Goal: Task Accomplishment & Management: Manage account settings

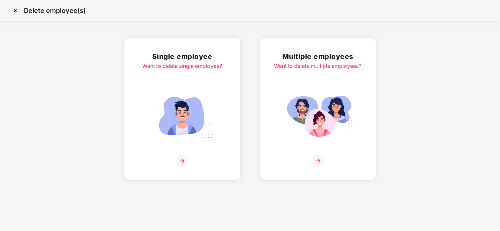
click at [319, 124] on img at bounding box center [318, 116] width 74 height 52
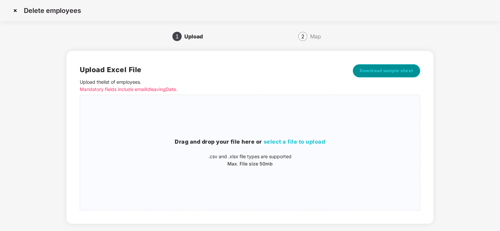
click at [373, 69] on span "Download sample sheet" at bounding box center [386, 70] width 54 height 7
click at [16, 10] on img at bounding box center [15, 10] width 11 height 11
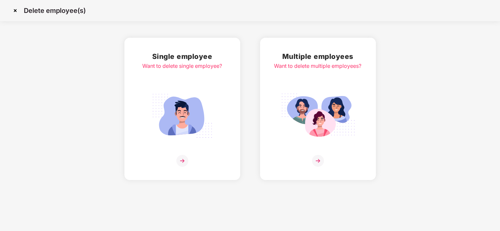
click at [16, 9] on img at bounding box center [15, 10] width 11 height 11
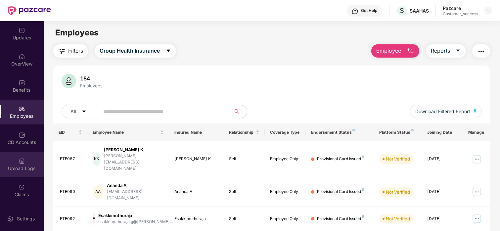
click at [33, 162] on div "Upload Logs" at bounding box center [22, 164] width 44 height 25
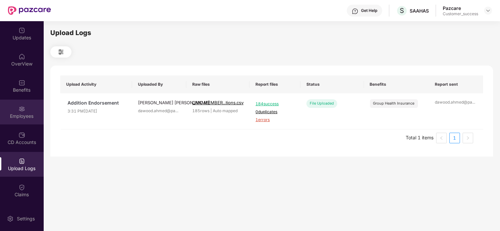
click at [21, 115] on div "Employees" at bounding box center [22, 116] width 44 height 7
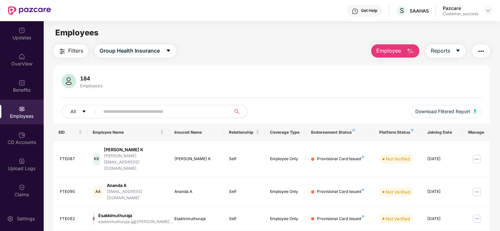
click at [120, 111] on input "text" at bounding box center [162, 111] width 119 height 10
click at [480, 154] on img at bounding box center [476, 159] width 11 height 11
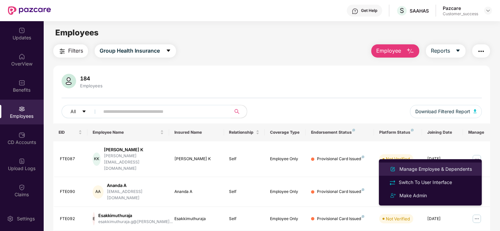
click at [430, 172] on div "Manage Employee & Dependents" at bounding box center [435, 168] width 75 height 7
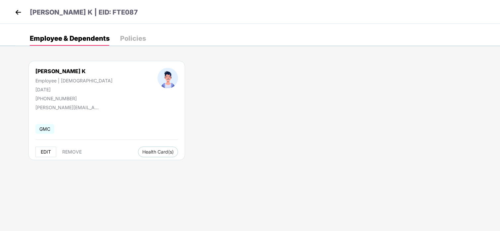
click at [46, 151] on span "EDIT" at bounding box center [46, 151] width 10 height 5
select select "****"
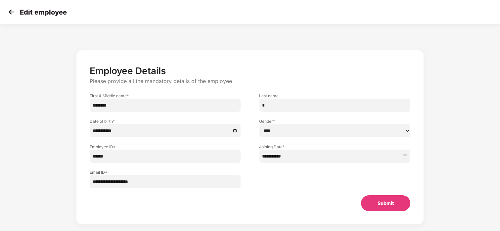
click at [12, 14] on img at bounding box center [12, 12] width 10 height 10
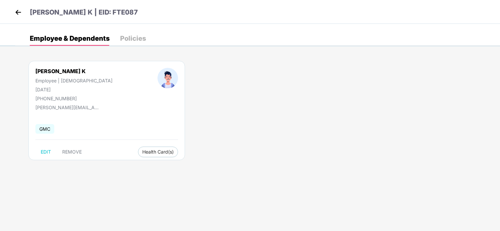
click at [18, 15] on img at bounding box center [18, 12] width 10 height 10
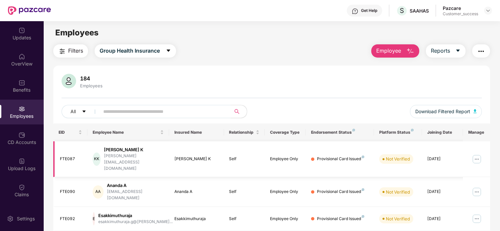
click at [477, 154] on img at bounding box center [476, 159] width 11 height 11
click at [112, 112] on input "text" at bounding box center [162, 111] width 119 height 10
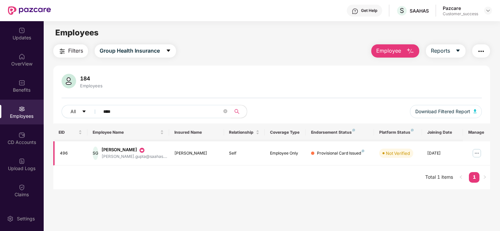
click at [473, 149] on img at bounding box center [476, 153] width 11 height 11
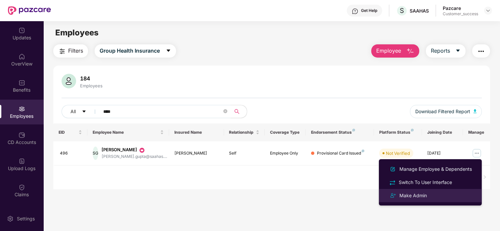
click at [399, 195] on div "Make Admin" at bounding box center [413, 195] width 30 height 7
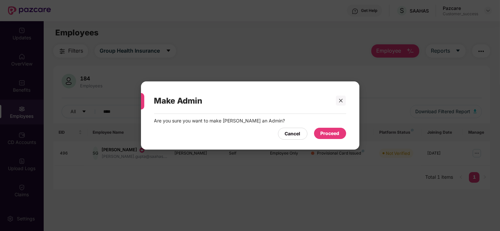
click at [338, 134] on div "Proceed" at bounding box center [329, 133] width 19 height 7
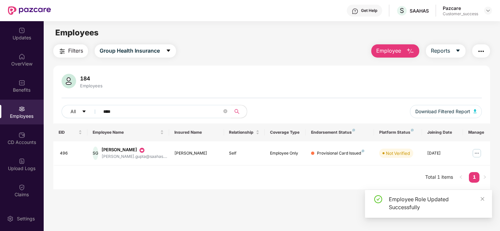
click at [140, 111] on input "****" at bounding box center [162, 111] width 119 height 10
type input "*"
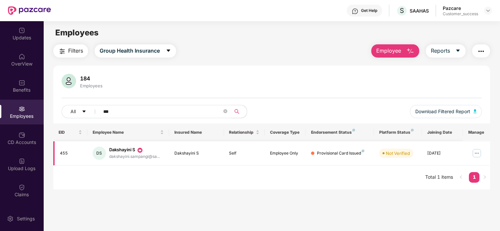
type input "***"
click at [477, 153] on img at bounding box center [476, 153] width 11 height 11
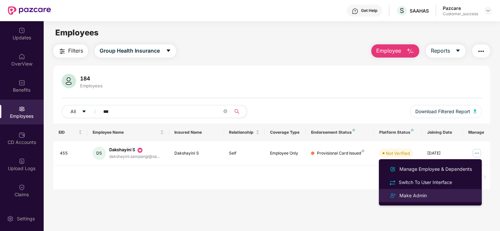
click at [417, 194] on div "Make Admin" at bounding box center [413, 195] width 30 height 7
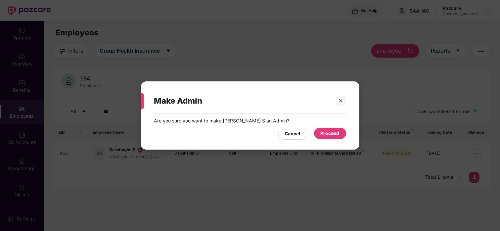
click at [327, 129] on div "Proceed" at bounding box center [330, 133] width 32 height 11
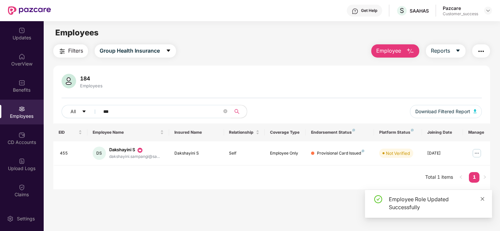
click at [482, 196] on icon "close" at bounding box center [482, 198] width 5 height 5
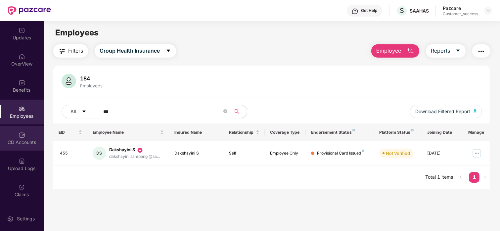
click at [23, 131] on div at bounding box center [22, 134] width 7 height 7
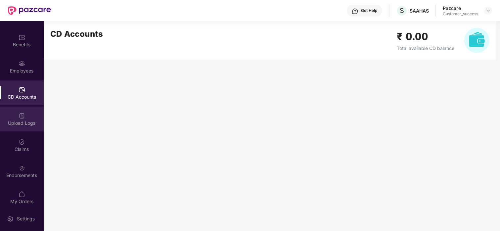
scroll to position [50, 0]
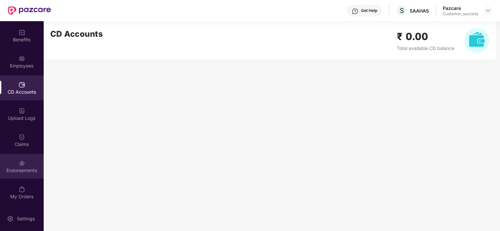
click at [6, 161] on div "Endorsements" at bounding box center [22, 166] width 44 height 25
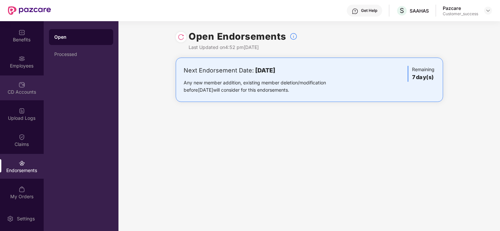
click at [5, 84] on div "CD Accounts" at bounding box center [22, 87] width 44 height 25
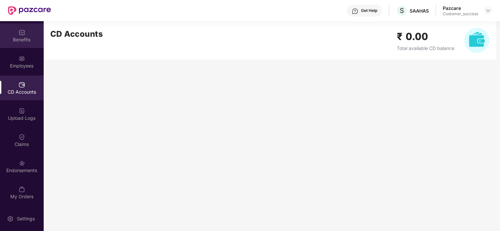
click at [24, 32] on div "Benefits" at bounding box center [22, 35] width 44 height 25
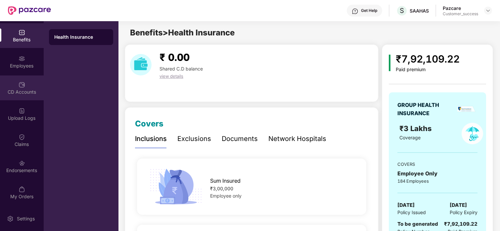
click at [35, 93] on div "CD Accounts" at bounding box center [22, 92] width 44 height 7
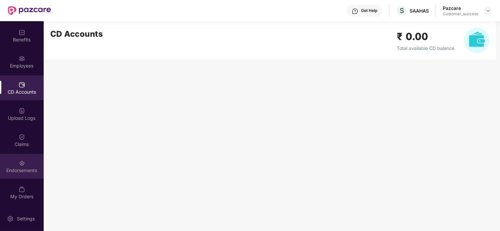
click at [33, 165] on div "Endorsements" at bounding box center [22, 166] width 44 height 25
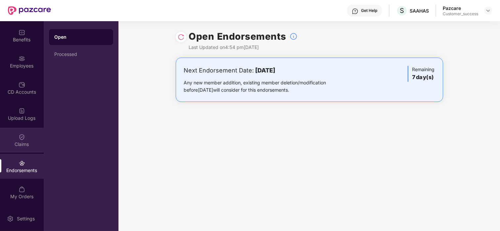
click at [12, 135] on div "Claims" at bounding box center [22, 140] width 44 height 25
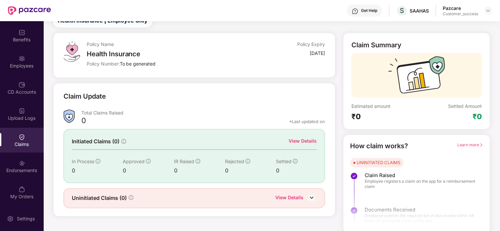
scroll to position [26, 0]
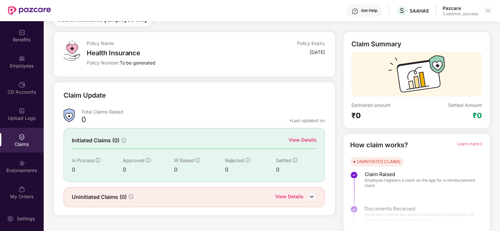
click at [299, 139] on div "View Details" at bounding box center [302, 139] width 28 height 7
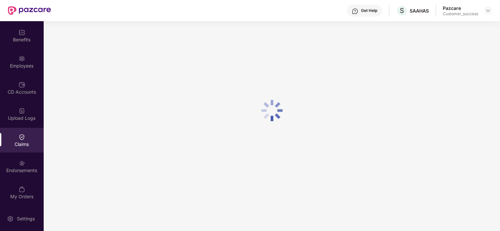
scroll to position [21, 0]
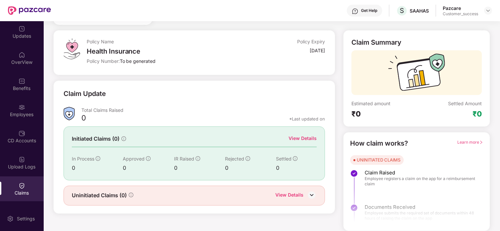
scroll to position [50, 0]
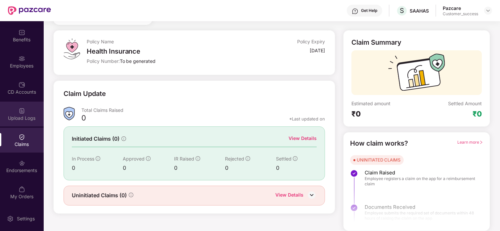
click at [13, 103] on div "Upload Logs" at bounding box center [22, 114] width 44 height 25
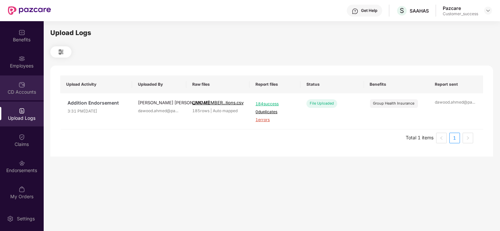
click at [22, 83] on img at bounding box center [22, 84] width 7 height 7
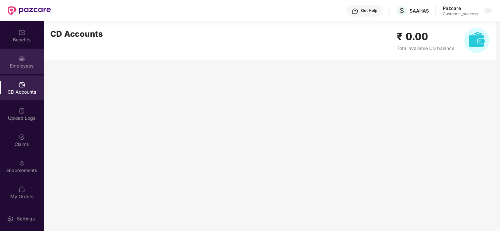
click at [16, 61] on div "Employees" at bounding box center [22, 61] width 44 height 25
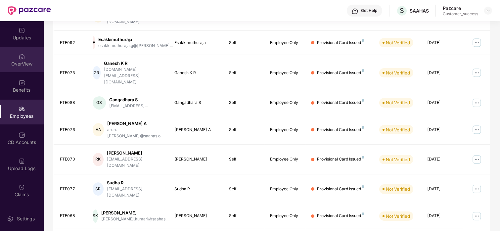
click at [18, 63] on div "OverView" at bounding box center [22, 64] width 44 height 7
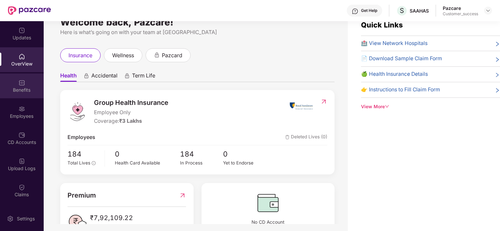
click at [25, 83] on div "Benefits" at bounding box center [22, 85] width 44 height 25
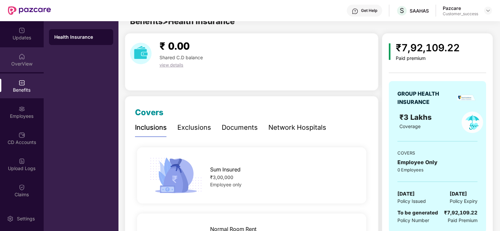
scroll to position [15, 0]
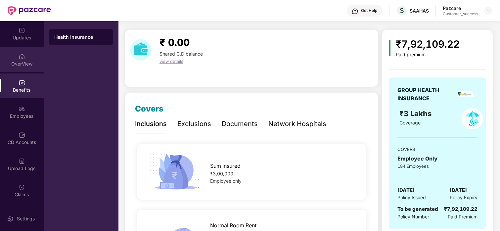
click at [25, 65] on div "OverView" at bounding box center [22, 64] width 44 height 7
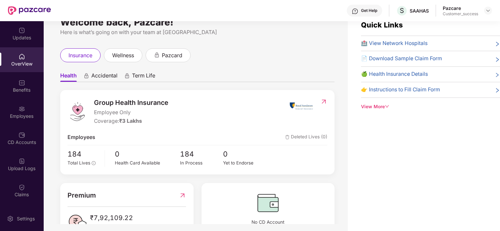
scroll to position [3, 0]
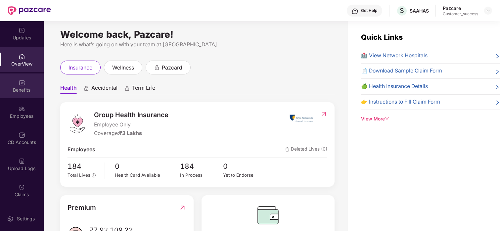
click at [23, 87] on div "Benefits" at bounding box center [22, 90] width 44 height 7
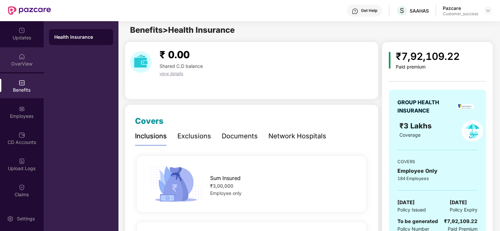
click at [17, 64] on div "OverView" at bounding box center [22, 64] width 44 height 7
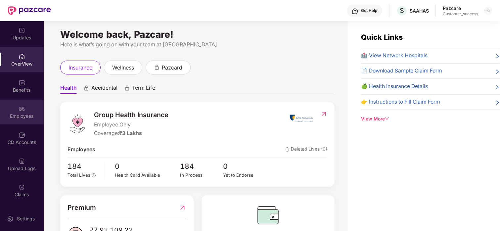
scroll to position [50, 0]
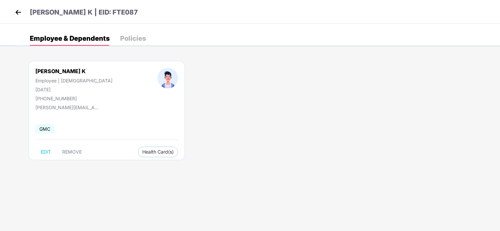
click at [18, 14] on img at bounding box center [18, 12] width 10 height 10
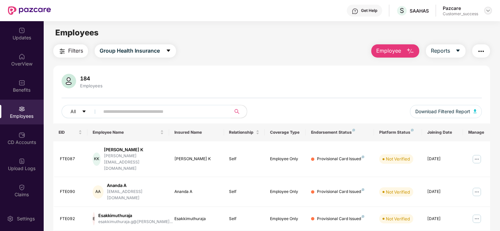
click at [490, 10] on div at bounding box center [488, 11] width 8 height 8
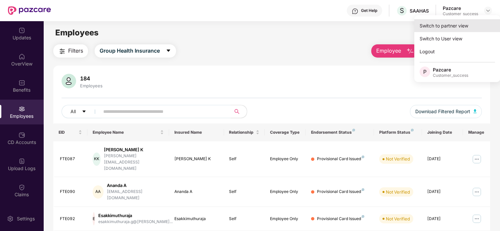
click at [447, 23] on div "Switch to partner view" at bounding box center [457, 25] width 86 height 13
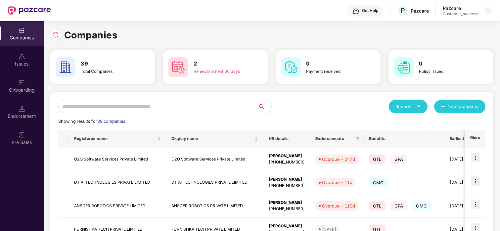
click at [140, 104] on input "text" at bounding box center [158, 106] width 200 height 13
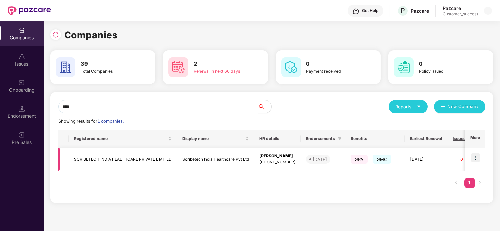
type input "****"
click at [106, 165] on td "SCRIBETECH INDIA HEALTHCARE PRIVATE LIMITED" at bounding box center [123, 158] width 108 height 23
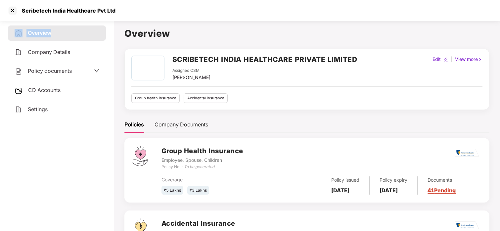
drag, startPoint x: 124, startPoint y: 10, endPoint x: 127, endPoint y: 30, distance: 20.6
click at [114, 27] on section "Scribetech India Healthcare Pvt Ltd Overview Company Details Policy documents C…" at bounding box center [250, 115] width 500 height 231
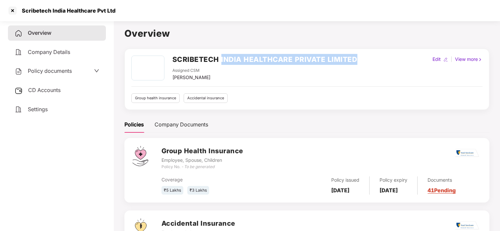
drag, startPoint x: 221, startPoint y: 59, endPoint x: 367, endPoint y: 58, distance: 146.2
click at [367, 58] on div "SCRIBETECH INDIA HEALTHCARE PRIVATE LIMITED Assigned CSM [PERSON_NAME] Edit | V…" at bounding box center [306, 68] width 351 height 25
copy h2 "INDIA HEALTHCARE PRIVATE LIMITED"
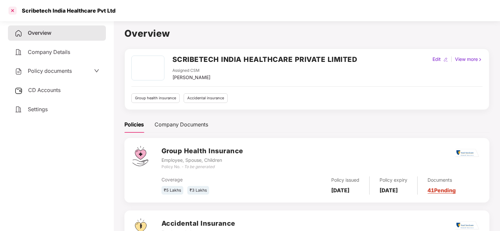
click at [13, 12] on div at bounding box center [12, 10] width 11 height 11
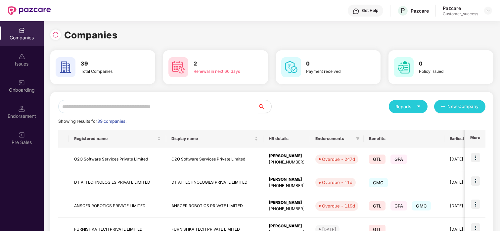
click at [86, 103] on input "text" at bounding box center [158, 106] width 200 height 13
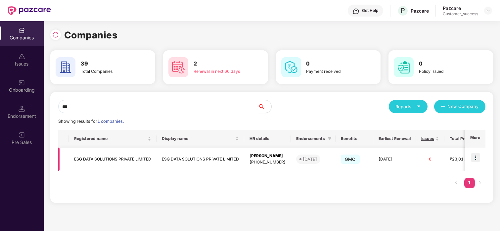
type input "***"
click at [470, 158] on td at bounding box center [475, 158] width 21 height 23
click at [473, 156] on img at bounding box center [475, 157] width 9 height 9
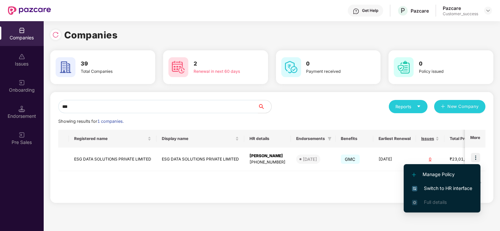
click at [433, 189] on span "Switch to HR interface" at bounding box center [442, 188] width 60 height 7
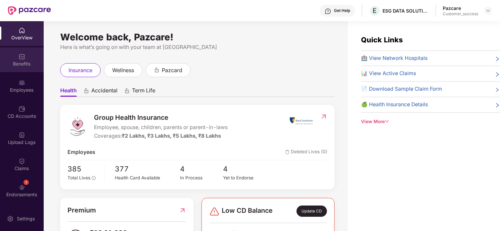
click at [23, 72] on div "OverView Benefits Employees CD Accounts Upload Logs Claims 1 Endorsements My Or…" at bounding box center [22, 113] width 44 height 185
click at [19, 59] on img at bounding box center [22, 56] width 7 height 7
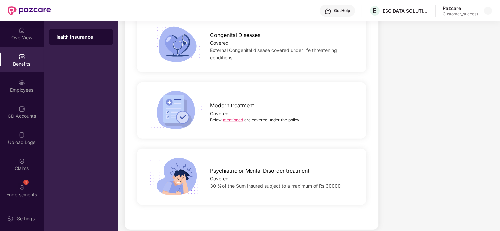
scroll to position [1414, 0]
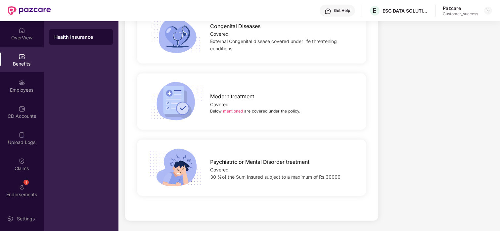
drag, startPoint x: 242, startPoint y: 183, endPoint x: 216, endPoint y: 162, distance: 33.6
click at [216, 162] on span "Psychiatric or Mental Disorder treatment" at bounding box center [259, 162] width 99 height 8
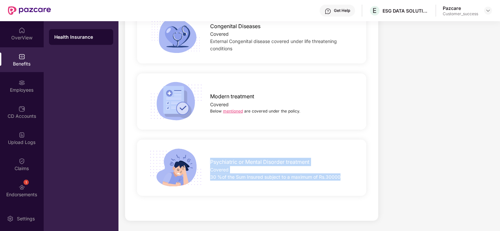
drag, startPoint x: 209, startPoint y: 162, endPoint x: 340, endPoint y: 173, distance: 131.7
click at [340, 173] on div "Psychiatric or Mental Disorder treatment Covered 30 %of the Sum Insured subject…" at bounding box center [282, 167] width 167 height 26
copy div "Psychiatric or Mental Disorder treatment Covered 30 %of the Sum Insured subject…"
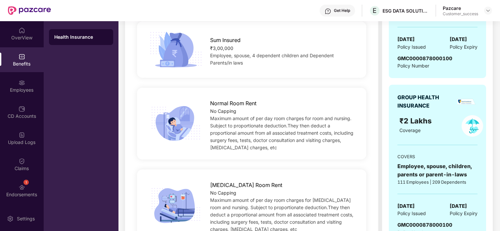
scroll to position [96, 0]
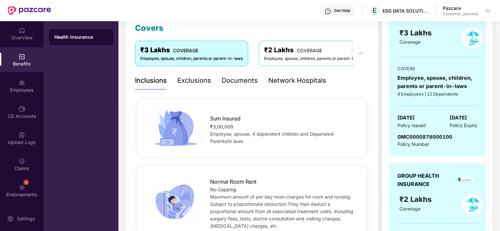
click at [187, 78] on div "Exclusions" at bounding box center [194, 80] width 34 height 10
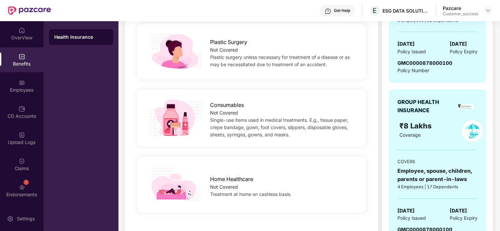
scroll to position [535, 0]
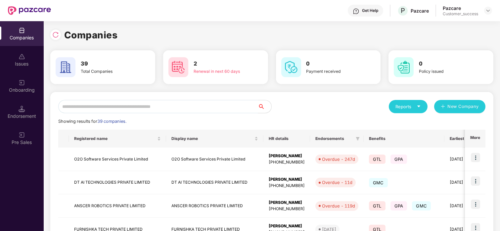
click at [93, 109] on input "text" at bounding box center [158, 106] width 200 height 13
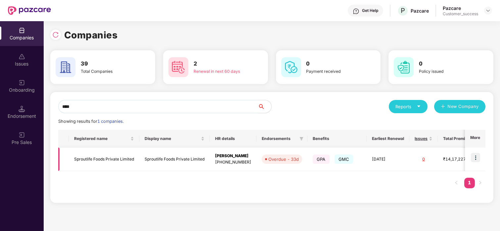
type input "****"
click at [475, 155] on img at bounding box center [475, 157] width 9 height 9
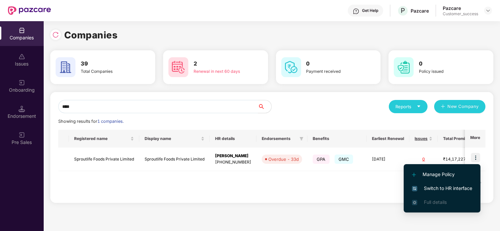
click at [414, 186] on img at bounding box center [414, 188] width 5 height 5
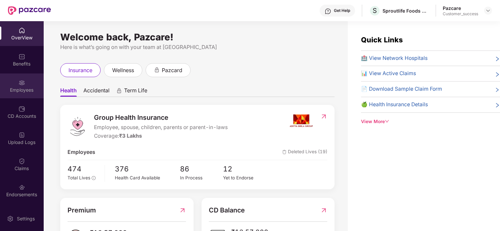
click at [27, 85] on div "Employees" at bounding box center [22, 85] width 44 height 25
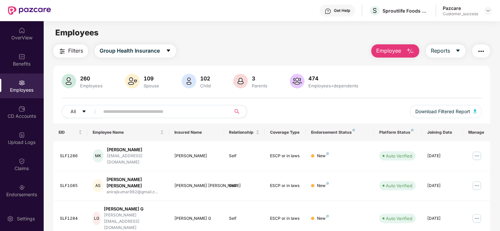
click at [138, 116] on span at bounding box center [163, 111] width 136 height 13
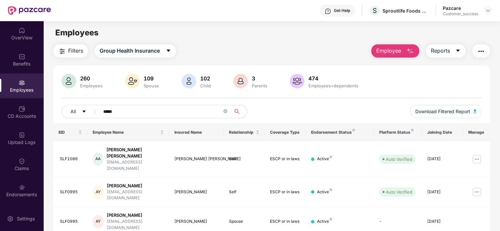
scroll to position [55, 0]
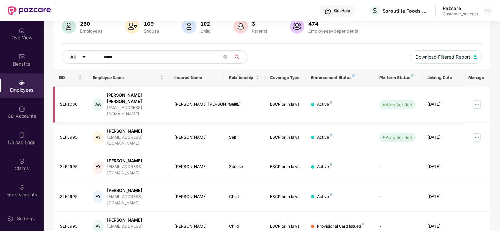
type input "****"
click at [476, 99] on img at bounding box center [476, 104] width 11 height 11
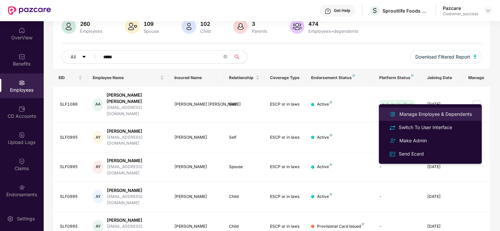
click at [439, 117] on div "Manage Employee & Dependents" at bounding box center [435, 113] width 75 height 7
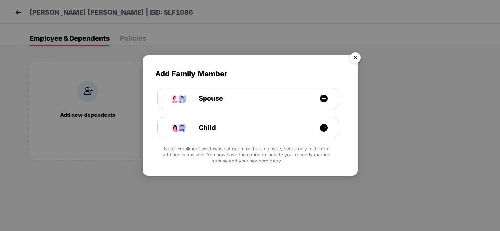
click at [357, 56] on img "Close" at bounding box center [355, 58] width 19 height 19
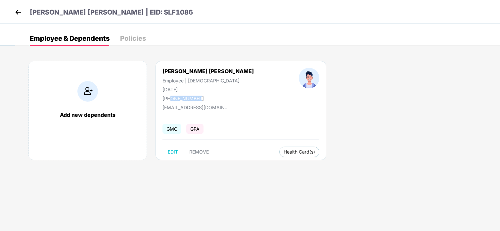
drag, startPoint x: 215, startPoint y: 98, endPoint x: 170, endPoint y: 98, distance: 44.6
click at [170, 98] on div "[PERSON_NAME] [PERSON_NAME] Employee | [DEMOGRAPHIC_DATA] [DATE] [PHONE_NUMBER]" at bounding box center [208, 84] width 136 height 33
copy div "8686132867"
